Goal: Find specific page/section

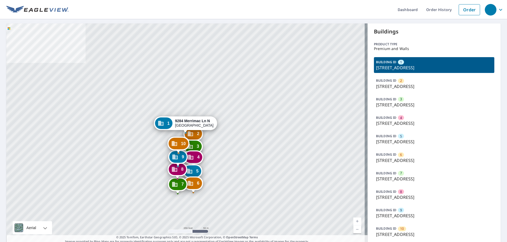
click at [430, 137] on div "BUILDING ID 5 [STREET_ADDRESS]" at bounding box center [434, 139] width 120 height 16
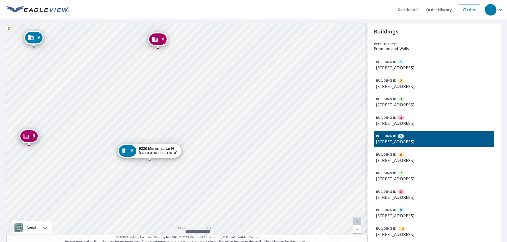
drag, startPoint x: 187, startPoint y: 129, endPoint x: 199, endPoint y: 114, distance: 19.8
click at [199, 114] on div "1 [STREET_ADDRESS][GEOGRAPHIC_DATA][STREET_ADDRESS] 3 [STREET_ADDRESS] 4 [STREE…" at bounding box center [186, 133] width 361 height 221
